Goal: Task Accomplishment & Management: Manage account settings

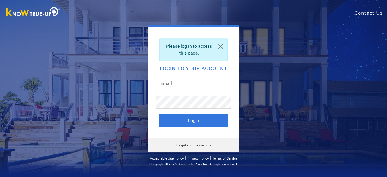
click at [212, 85] on input "text" at bounding box center [193, 83] width 75 height 13
type input "[EMAIL_ADDRESS][DOMAIN_NAME]"
click at [159, 114] on button "Login" at bounding box center [193, 120] width 68 height 13
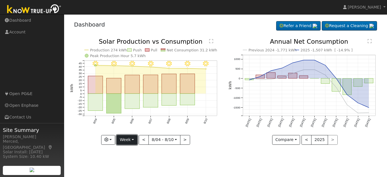
click at [131, 139] on button "Week" at bounding box center [127, 140] width 21 height 10
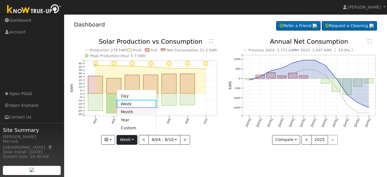
click at [133, 113] on link "Month" at bounding box center [137, 112] width 40 height 8
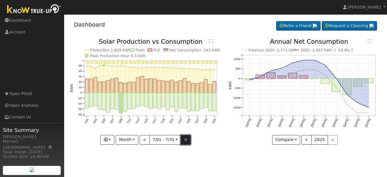
click at [185, 138] on button ">" at bounding box center [186, 140] width 10 height 10
type input "2025-08-01"
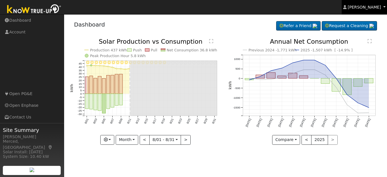
click at [377, 6] on span "James Mendoza" at bounding box center [364, 7] width 33 height 5
click at [376, 7] on span "James Mendoza" at bounding box center [364, 7] width 33 height 5
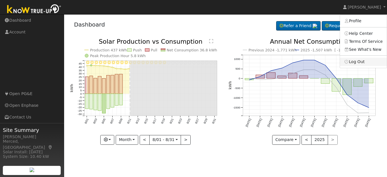
click at [359, 61] on link "Log Out" at bounding box center [363, 62] width 47 height 8
